Goal: Navigation & Orientation: Find specific page/section

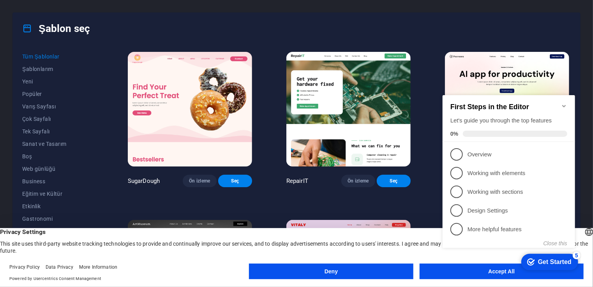
click at [563, 102] on icon "Minimize checklist" at bounding box center [564, 105] width 6 height 6
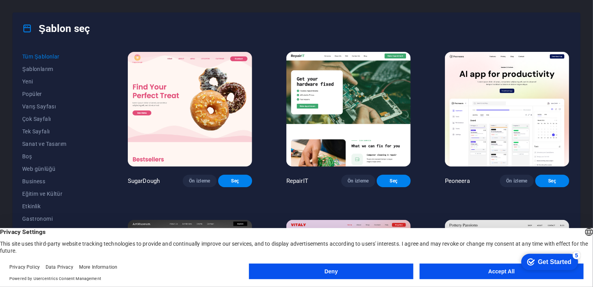
click at [446, 270] on button "Accept All" at bounding box center [502, 271] width 164 height 16
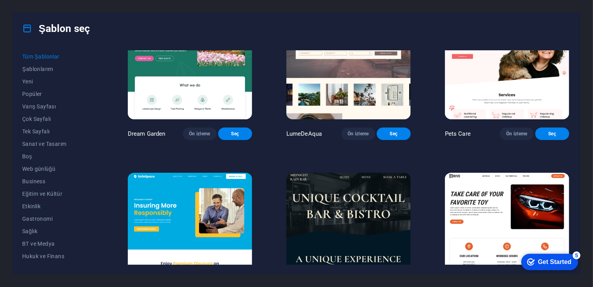
scroll to position [1714, 0]
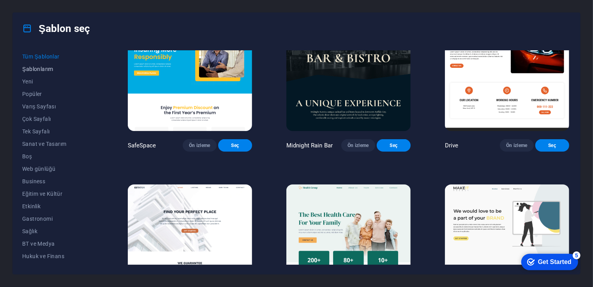
click at [33, 73] on button "Şablonlarım" at bounding box center [57, 69] width 71 height 12
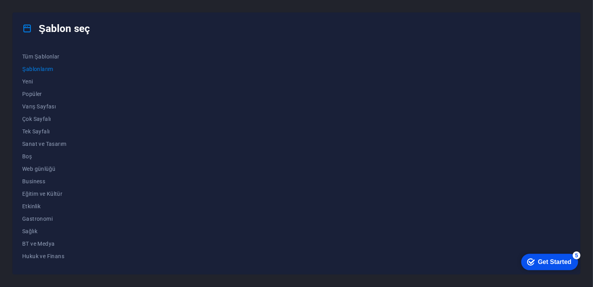
scroll to position [0, 0]
click at [22, 159] on span "Boş" at bounding box center [57, 156] width 71 height 6
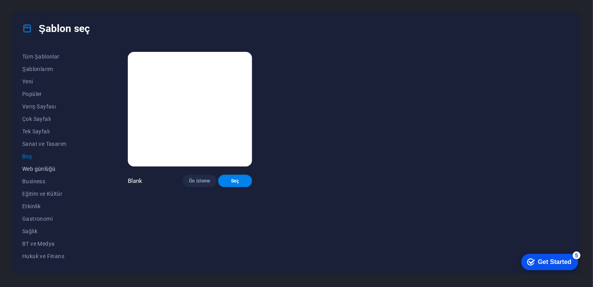
click at [45, 172] on button "Web günlüğü" at bounding box center [57, 168] width 71 height 12
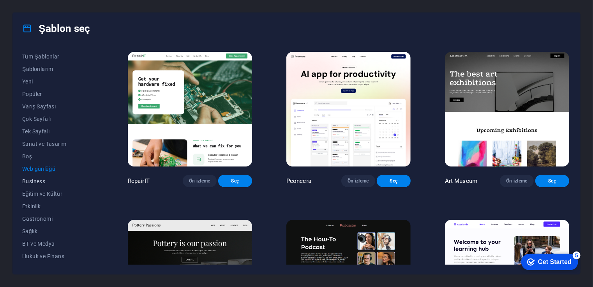
click at [40, 182] on span "Business" at bounding box center [57, 181] width 71 height 6
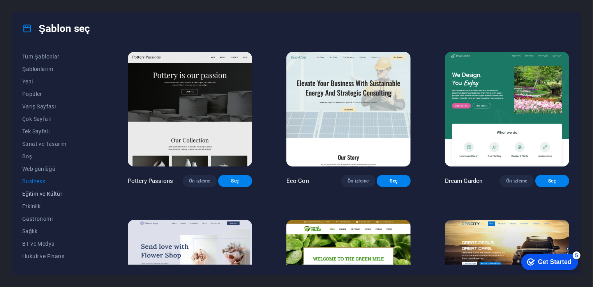
click at [44, 195] on span "Eğitim ve Kültür" at bounding box center [57, 193] width 71 height 6
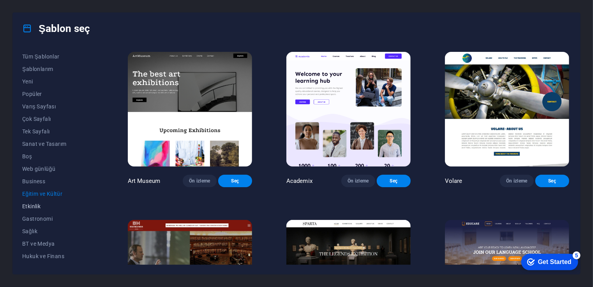
click at [33, 208] on span "Etkinlik" at bounding box center [57, 206] width 71 height 6
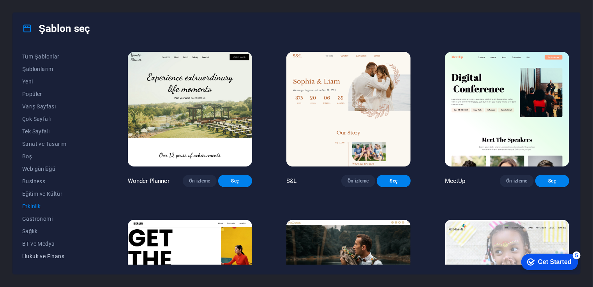
click at [41, 250] on div "Tüm Şablonlar Şablonlarım Yeni Popüler Varış Sayfası Çok Sayfalı Tek Sayfalı Sa…" at bounding box center [62, 157] width 81 height 214
click at [20, 32] on div "Şablon seç" at bounding box center [296, 28] width 567 height 31
click at [25, 27] on icon at bounding box center [27, 28] width 10 height 10
click at [47, 49] on div "Tüm Şablonlar Şablonlarım Yeni Popüler Varış Sayfası Çok Sayfalı Tek Sayfalı Sa…" at bounding box center [296, 159] width 567 height 230
click at [46, 54] on span "Tüm Şablonlar" at bounding box center [57, 56] width 71 height 6
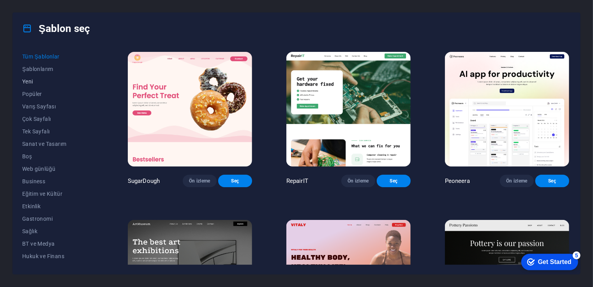
click at [30, 81] on span "Yeni" at bounding box center [57, 81] width 71 height 6
click at [34, 93] on span "Popüler" at bounding box center [57, 94] width 71 height 6
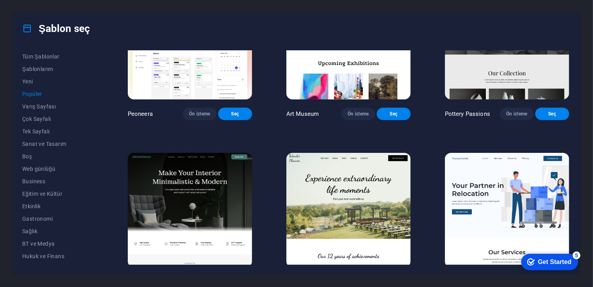
scroll to position [78, 0]
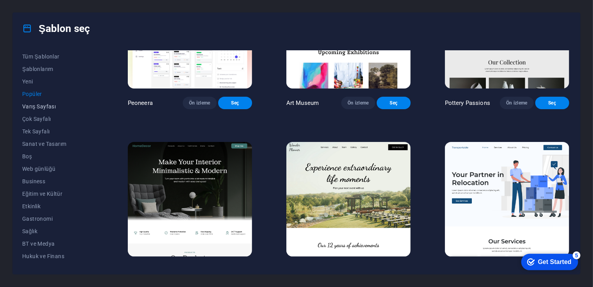
click at [33, 103] on span "Varış Sayfası" at bounding box center [57, 106] width 71 height 6
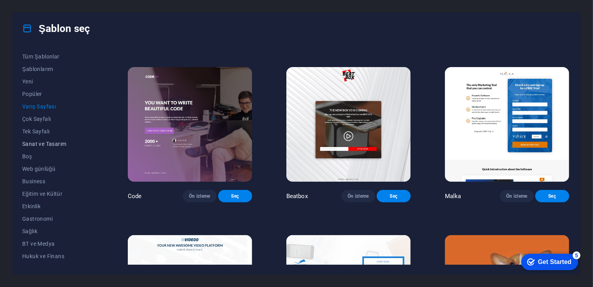
scroll to position [156, 0]
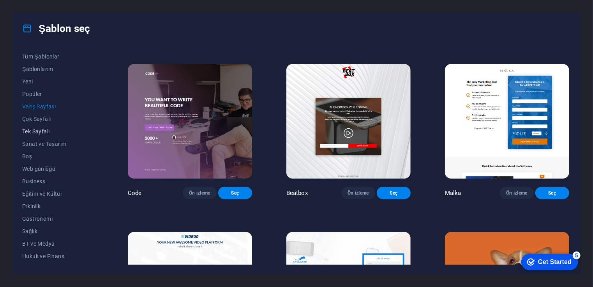
click at [35, 126] on button "Tek Sayfalı" at bounding box center [57, 131] width 71 height 12
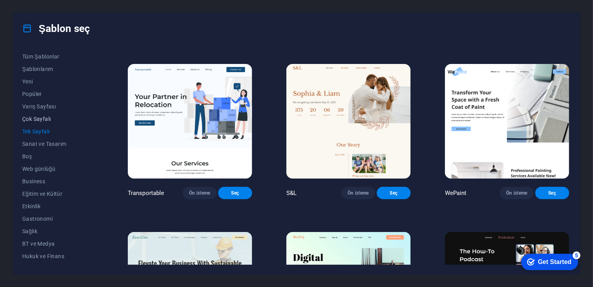
click at [34, 116] on span "Çok Sayfalı" at bounding box center [57, 119] width 71 height 6
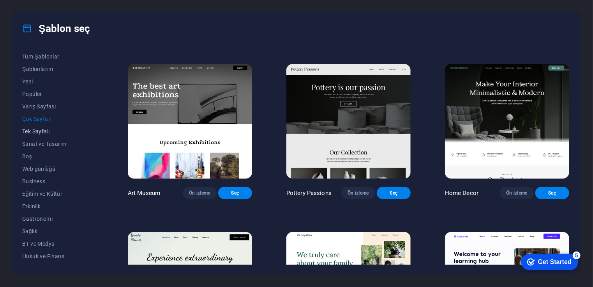
click at [42, 132] on span "Tek Sayfalı" at bounding box center [57, 131] width 71 height 6
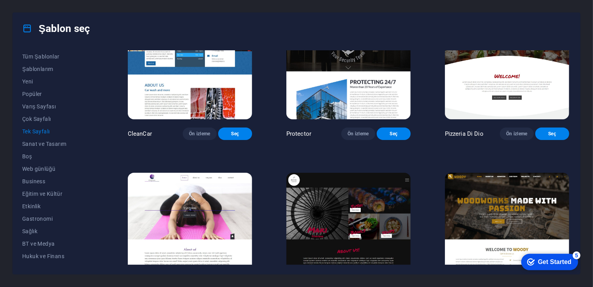
scroll to position [1363, 0]
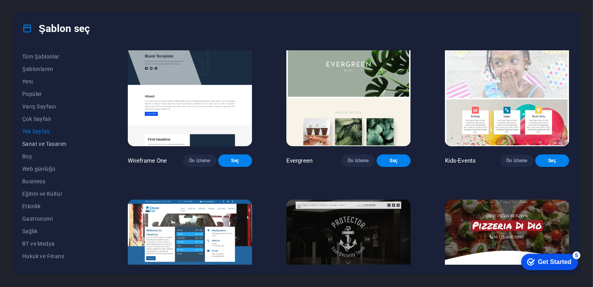
click at [50, 141] on span "Sanat ve Tasarım" at bounding box center [57, 144] width 71 height 6
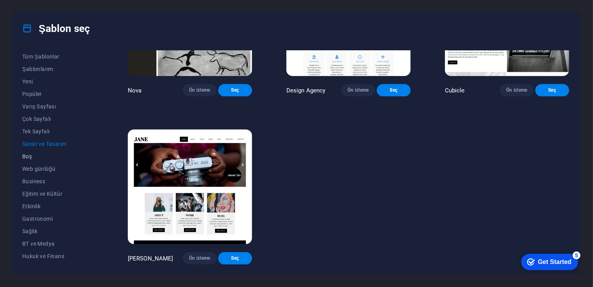
click at [25, 154] on span "Boş" at bounding box center [57, 156] width 71 height 6
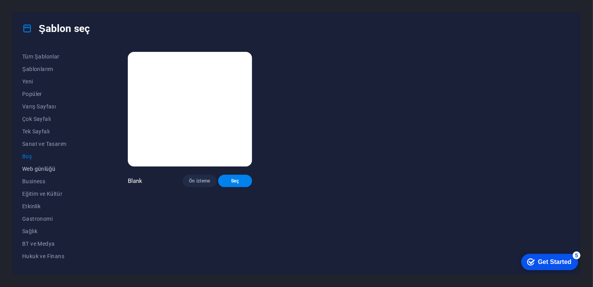
click at [34, 169] on span "Web günlüğü" at bounding box center [57, 169] width 71 height 6
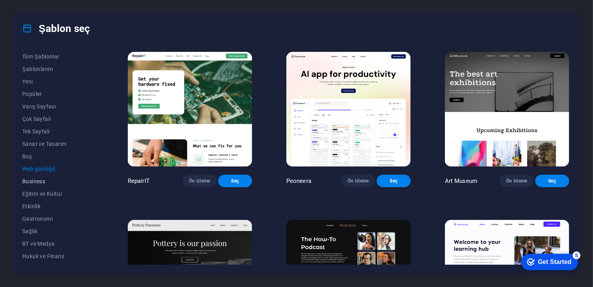
click at [34, 182] on span "Business" at bounding box center [57, 181] width 71 height 6
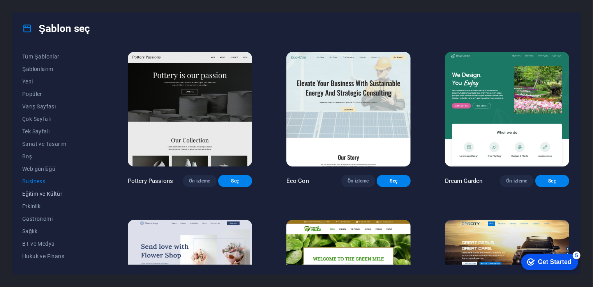
click at [40, 194] on span "Eğitim ve Kültür" at bounding box center [57, 193] width 71 height 6
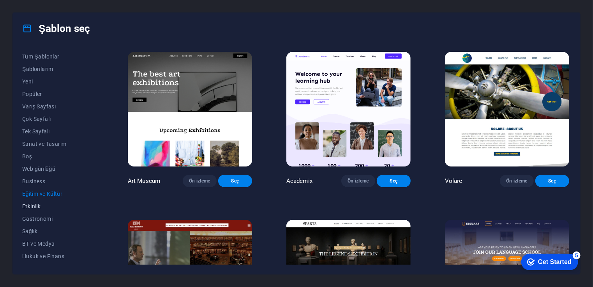
click at [34, 207] on span "Etkinlik" at bounding box center [57, 206] width 71 height 6
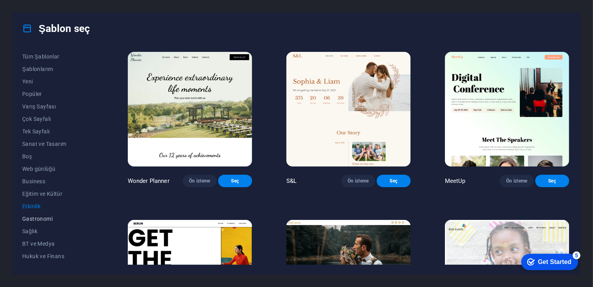
click at [33, 218] on span "Gastronomi" at bounding box center [57, 218] width 71 height 6
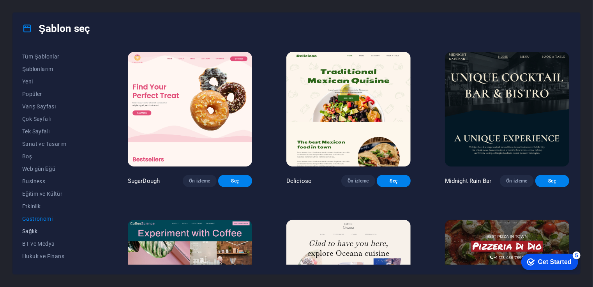
click at [32, 230] on span "Sağlık" at bounding box center [57, 231] width 71 height 6
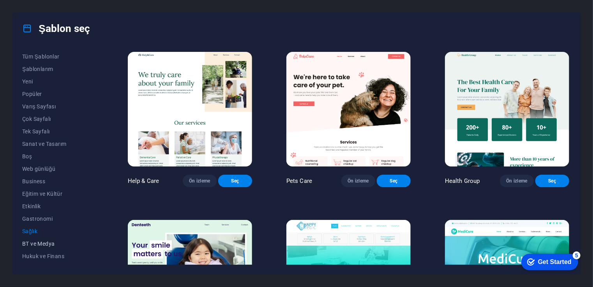
click at [39, 242] on span "BT ve Medya" at bounding box center [57, 243] width 71 height 6
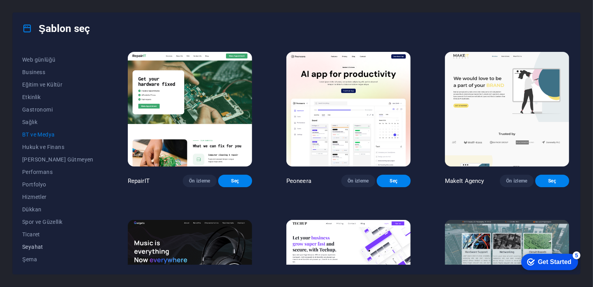
scroll to position [109, 0]
click at [34, 256] on span "Şema" at bounding box center [57, 259] width 71 height 6
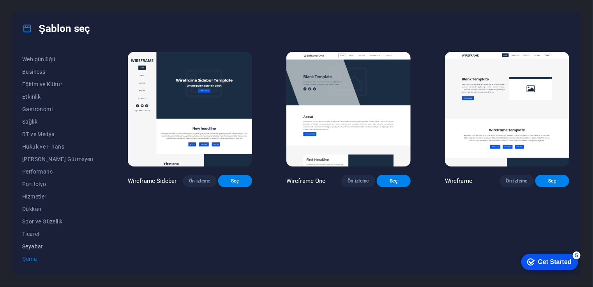
click at [38, 242] on button "Seyahat" at bounding box center [57, 246] width 71 height 12
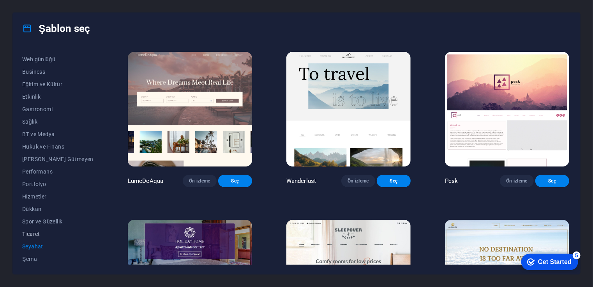
click at [35, 235] on span "Ticaret" at bounding box center [57, 234] width 71 height 6
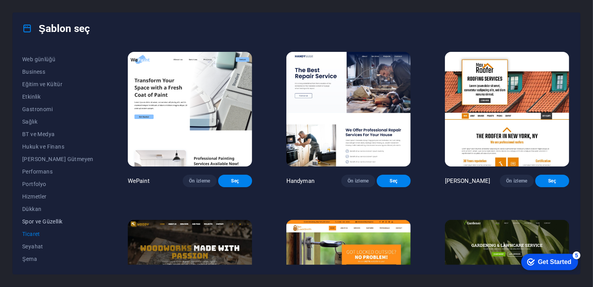
click at [40, 220] on span "Spor ve Güzellik" at bounding box center [57, 221] width 71 height 6
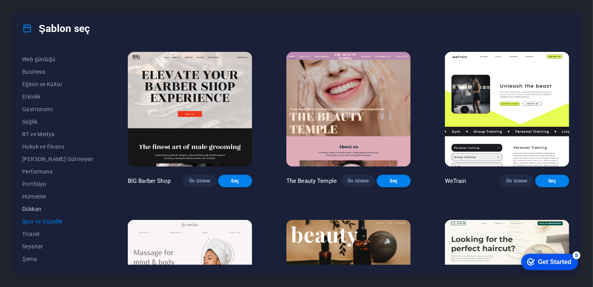
click at [37, 208] on span "Dükkan" at bounding box center [57, 209] width 71 height 6
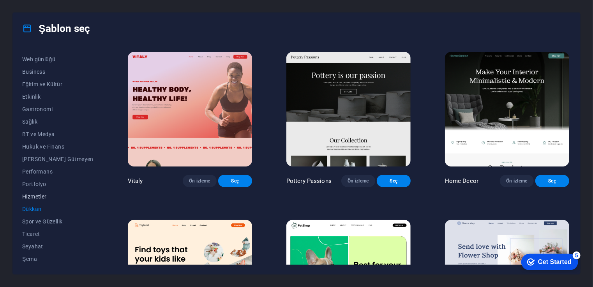
click at [36, 192] on button "Hizmetler" at bounding box center [57, 196] width 71 height 12
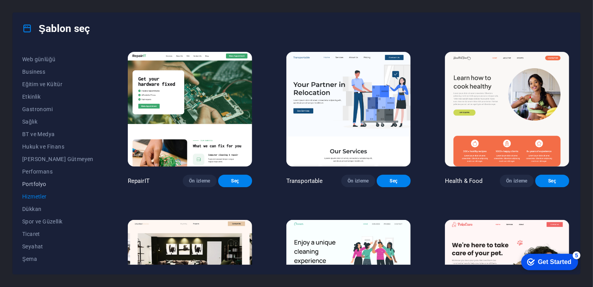
click at [38, 180] on button "Portfolyo" at bounding box center [57, 184] width 71 height 12
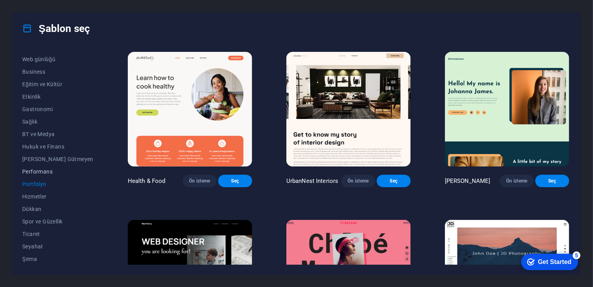
click at [39, 166] on button "Performans" at bounding box center [57, 171] width 71 height 12
